Goal: Task Accomplishment & Management: Manage account settings

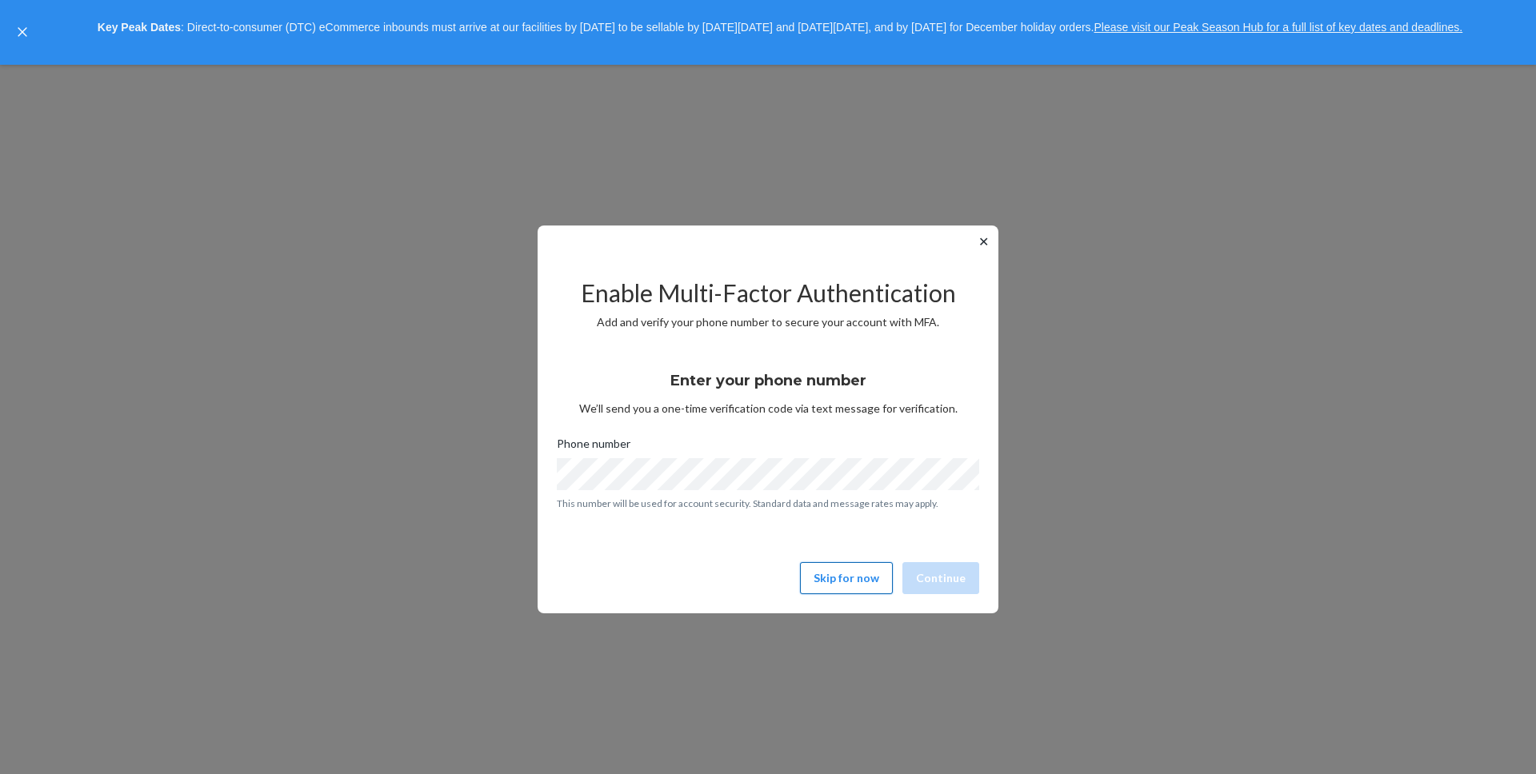
click at [866, 570] on button "Skip for now" at bounding box center [846, 578] width 93 height 32
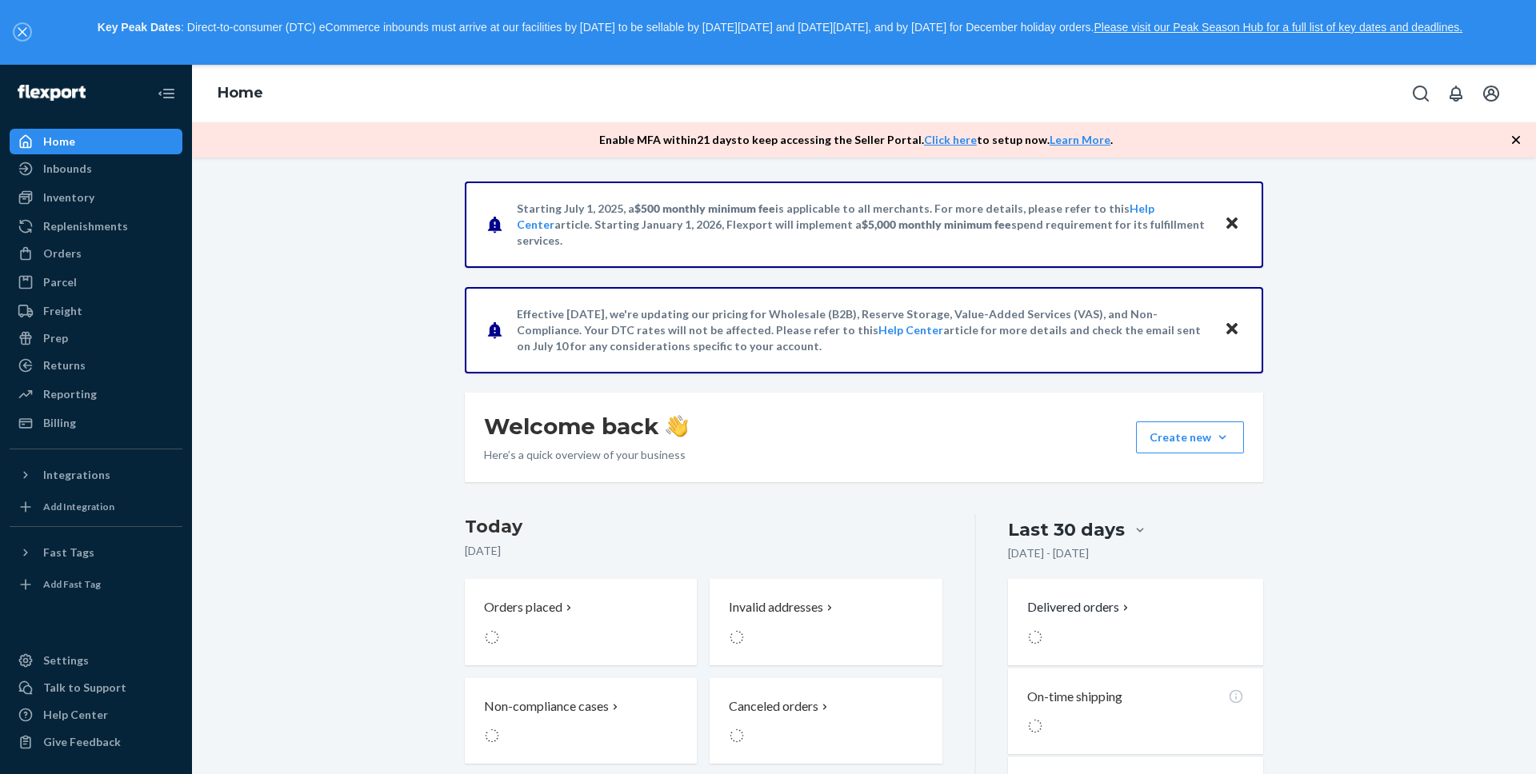
click at [18, 30] on icon "close," at bounding box center [23, 32] width 10 height 10
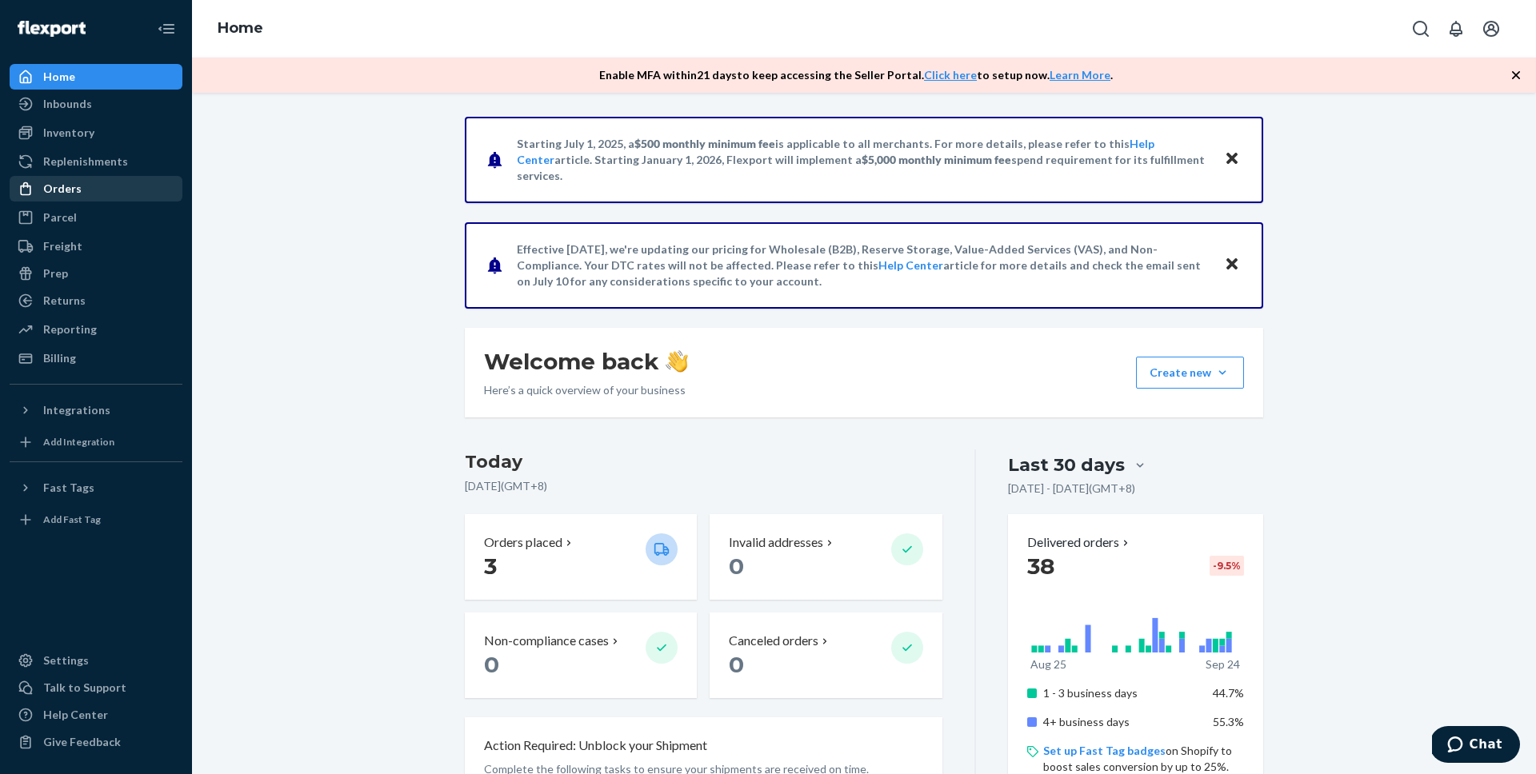
click at [69, 178] on div "Orders" at bounding box center [96, 189] width 170 height 22
